Goal: Task Accomplishment & Management: Complete application form

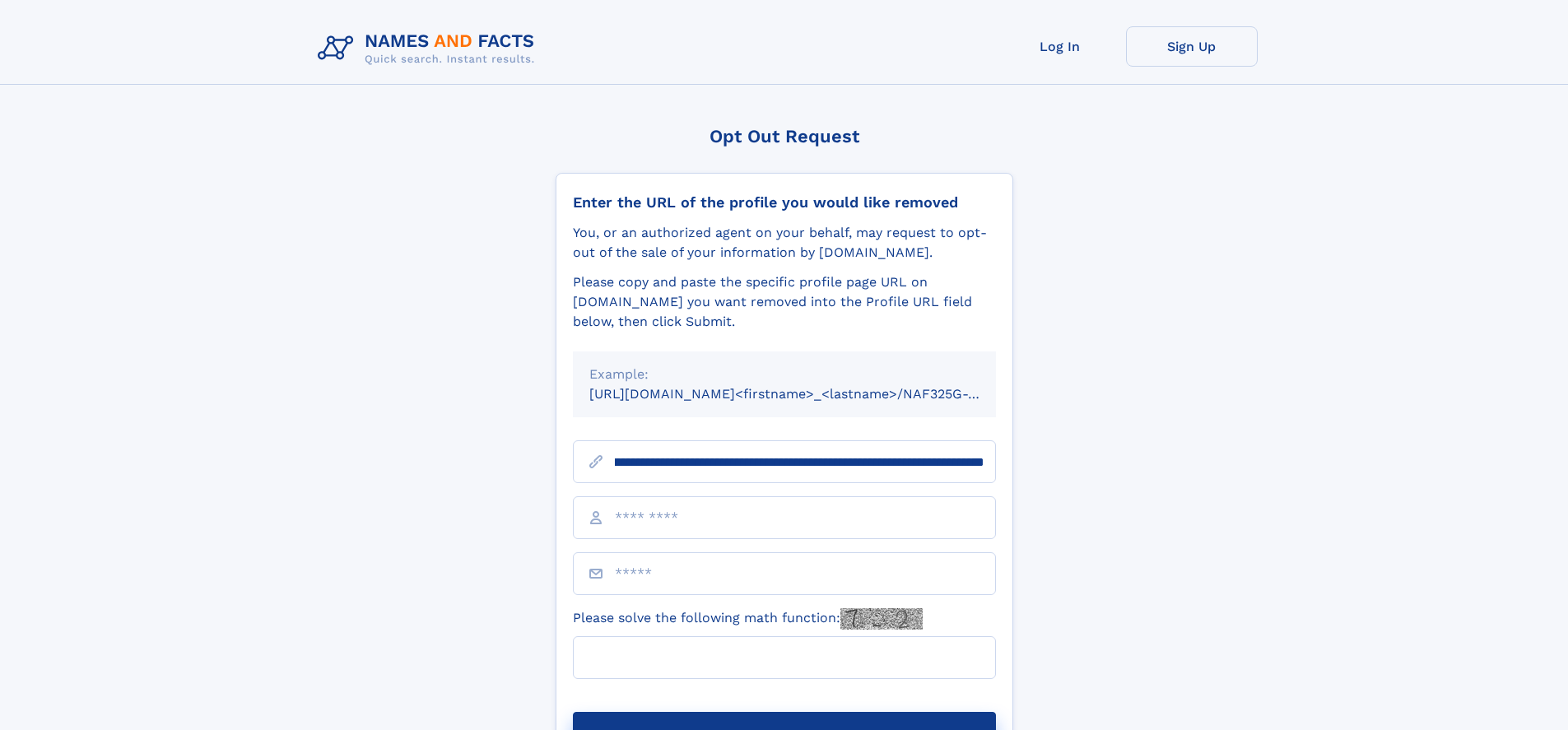
scroll to position [0, 217]
type input "**********"
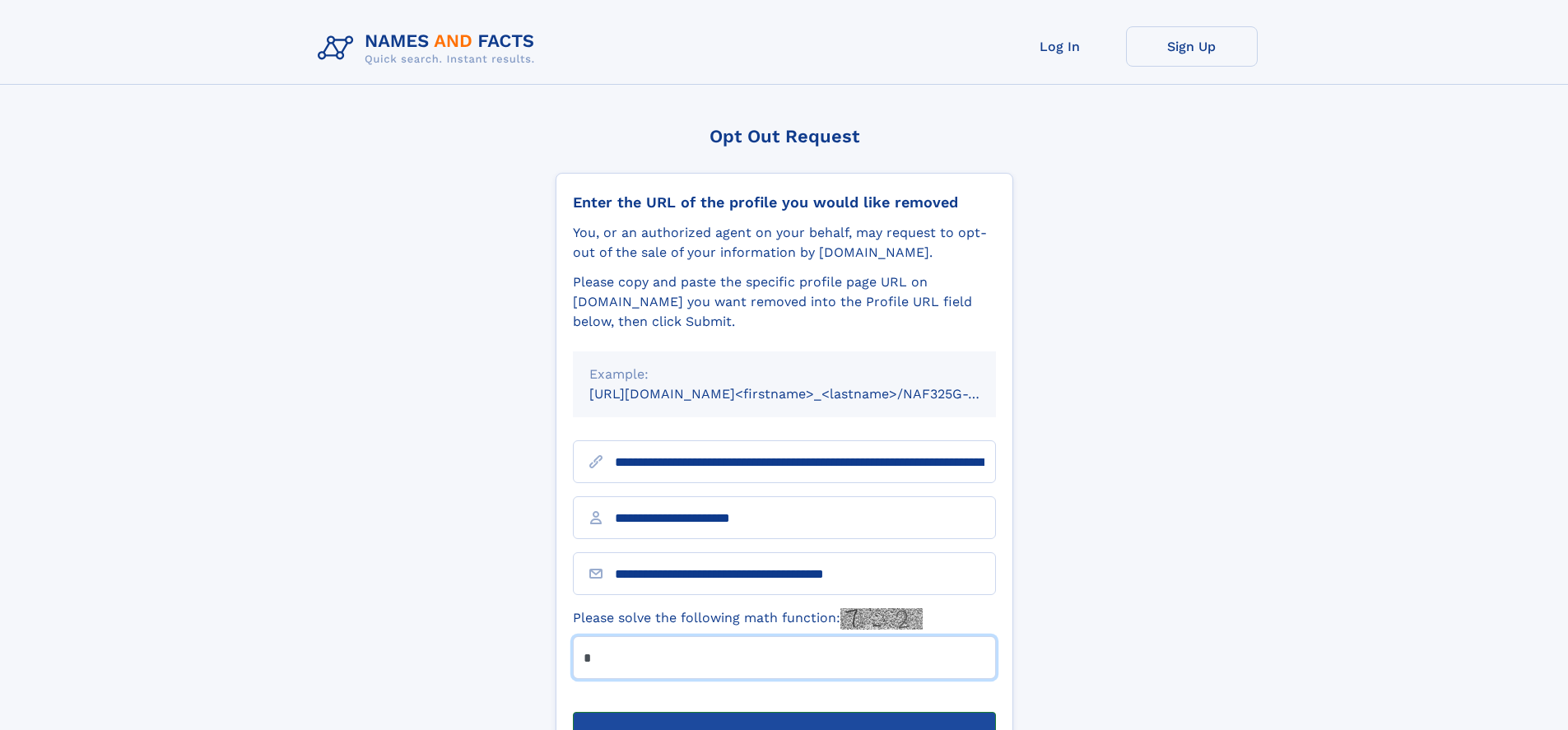
type input "*"
click at [784, 711] on button "Submit Opt Out Request" at bounding box center [784, 738] width 423 height 52
